Goal: Check status

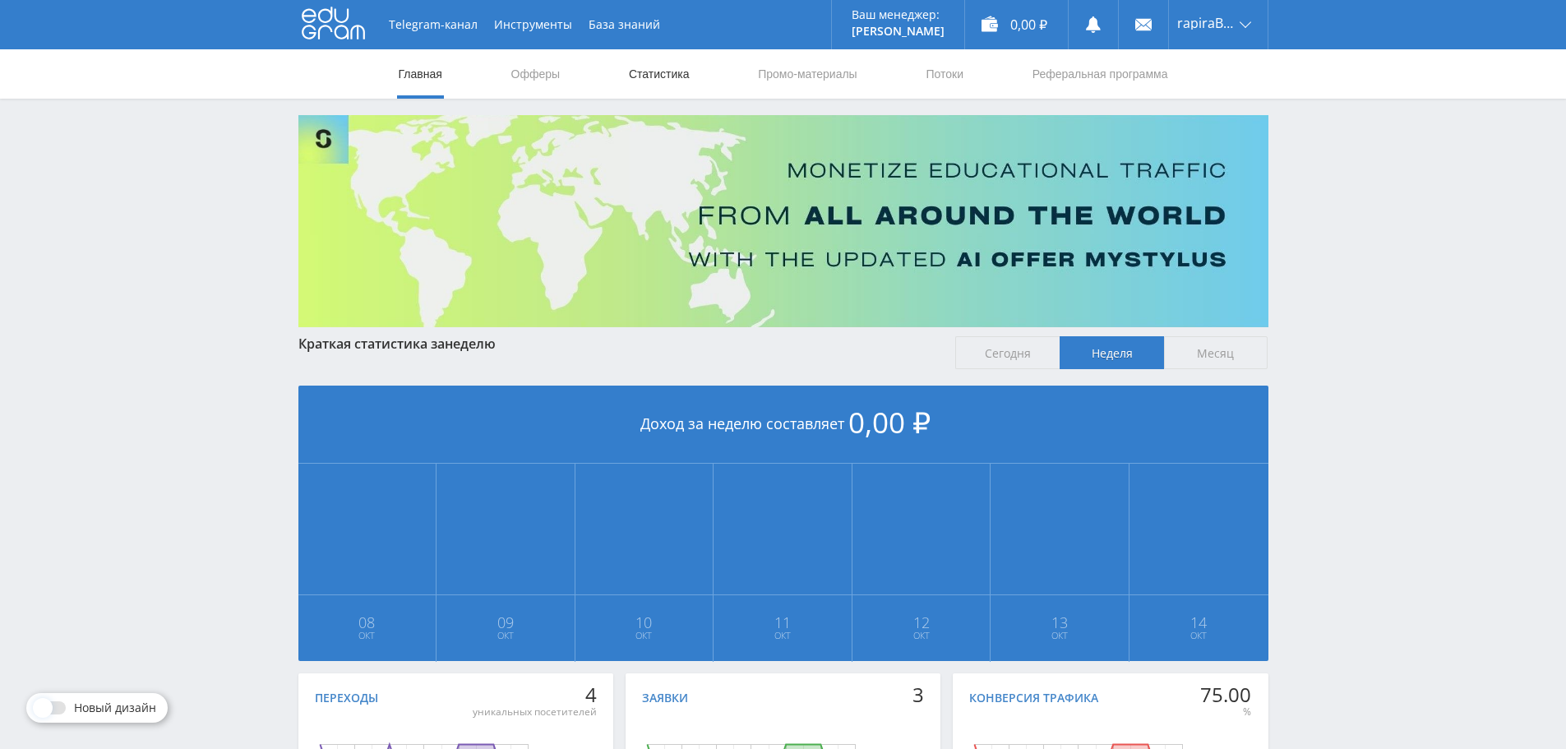
click at [630, 70] on link "Статистика" at bounding box center [659, 73] width 64 height 49
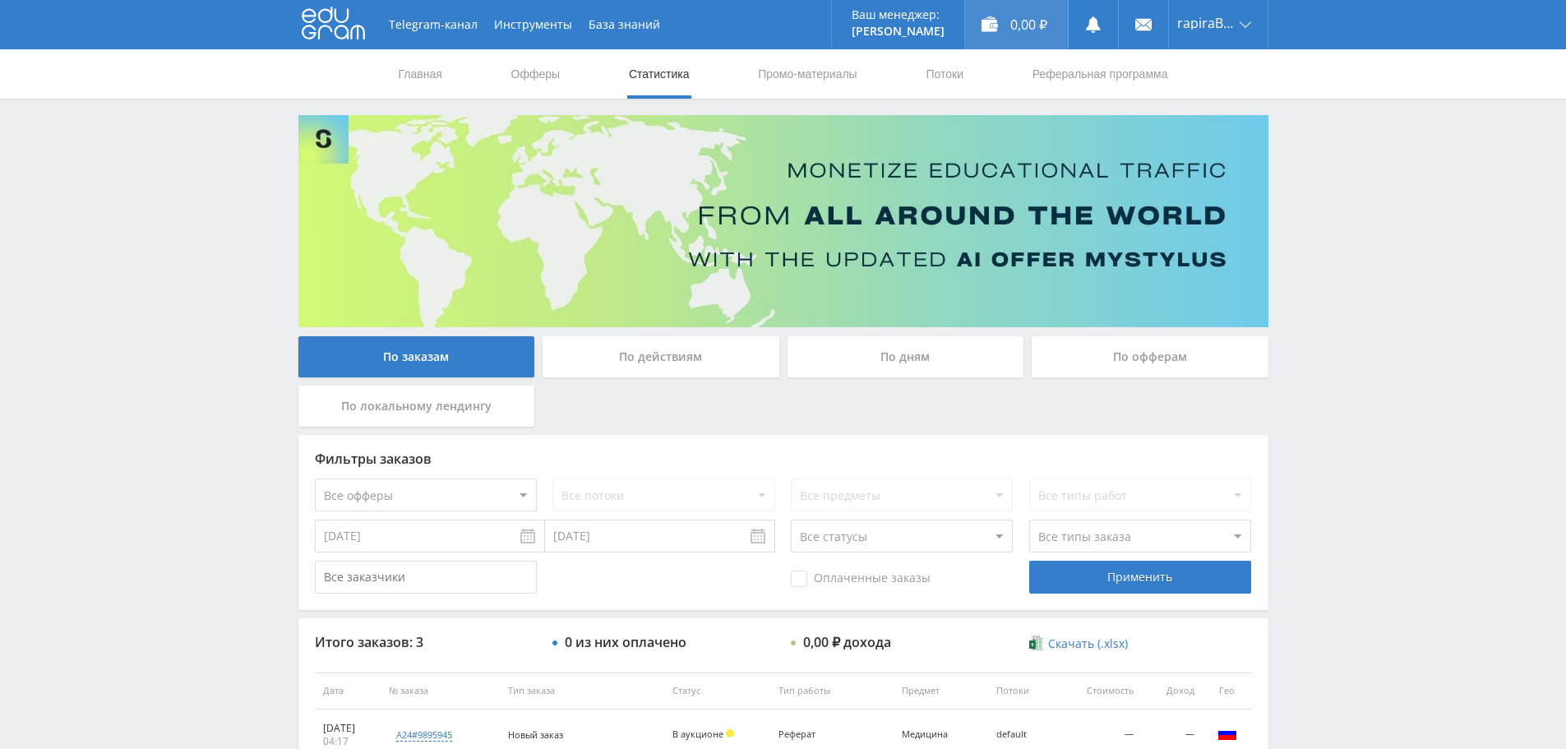
click at [1000, 21] on div "0,00 ₽" at bounding box center [1016, 24] width 103 height 49
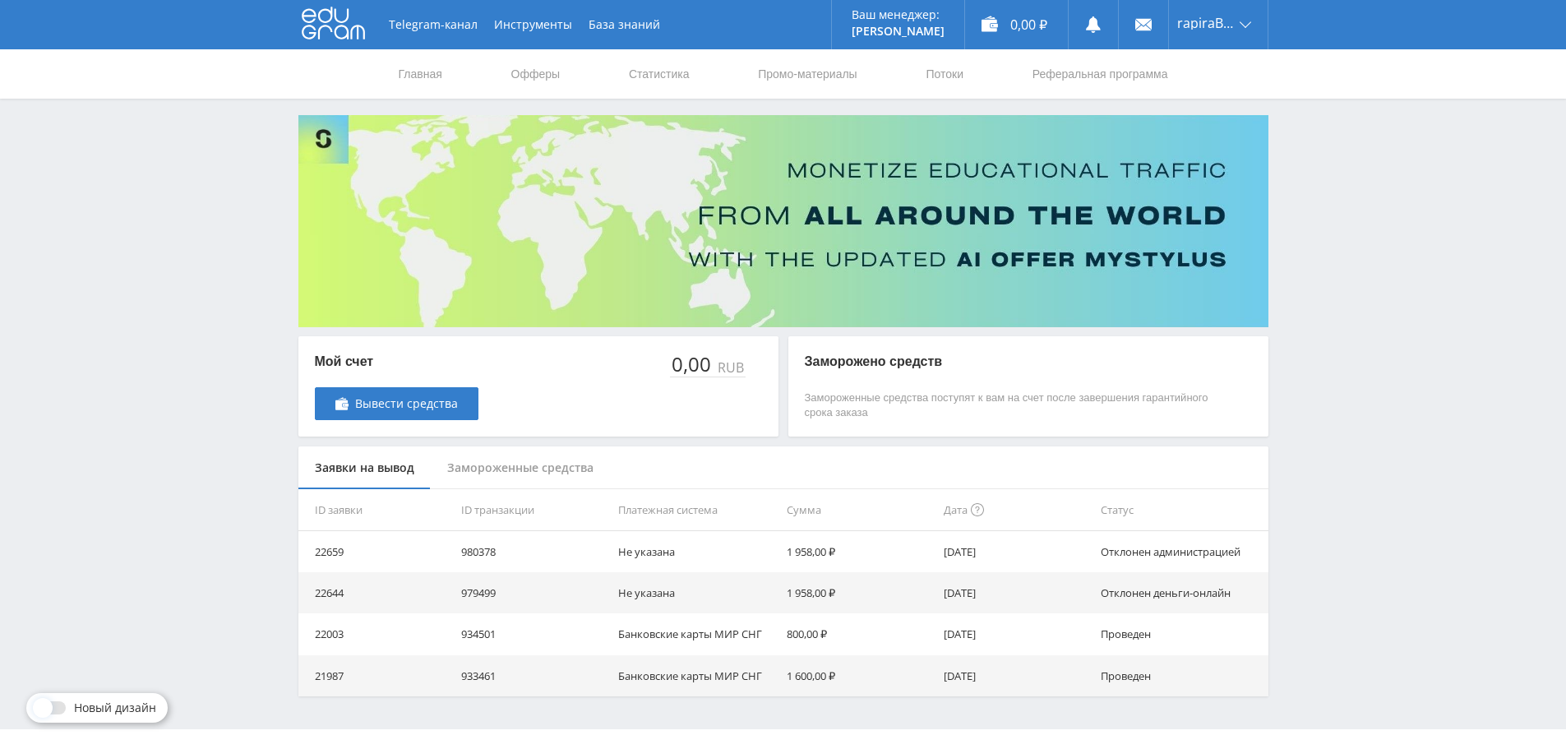
scroll to position [30, 0]
